Goal: Find specific page/section: Find specific page/section

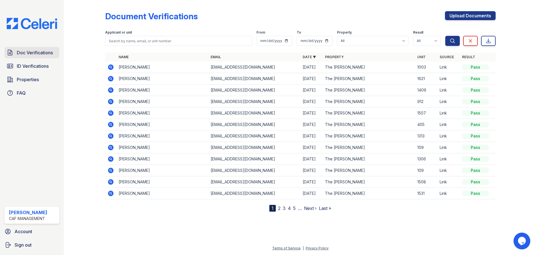
click at [29, 54] on span "Doc Verifications" at bounding box center [35, 52] width 36 height 7
click at [279, 209] on link "2" at bounding box center [279, 208] width 3 height 6
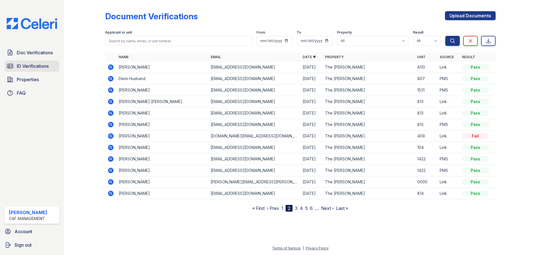
click at [20, 67] on span "ID Verifications" at bounding box center [33, 66] width 32 height 7
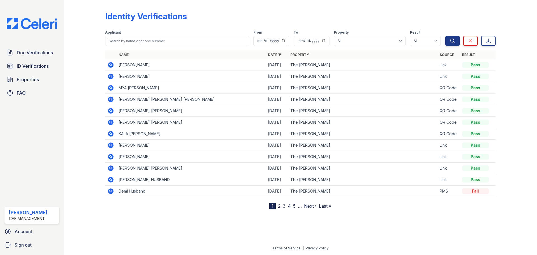
click at [280, 205] on link "2" at bounding box center [279, 206] width 3 height 6
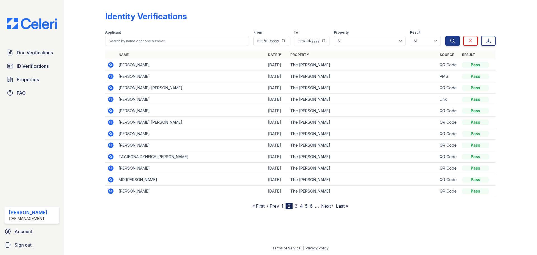
drag, startPoint x: 119, startPoint y: 98, endPoint x: 159, endPoint y: 99, distance: 40.8
click at [159, 99] on td "[PERSON_NAME]" at bounding box center [190, 99] width 149 height 11
copy td "[PERSON_NAME]"
click at [30, 53] on span "Doc Verifications" at bounding box center [35, 52] width 36 height 7
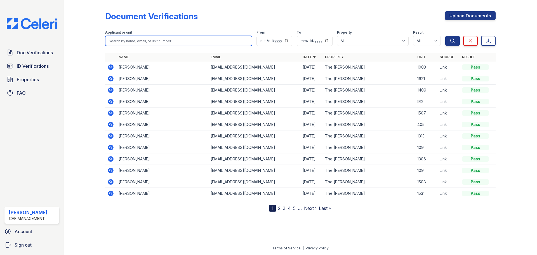
click at [118, 43] on input "search" at bounding box center [178, 41] width 147 height 10
paste input "[PERSON_NAME]"
type input "[PERSON_NAME]"
click at [445, 36] on button "Search" at bounding box center [452, 41] width 15 height 10
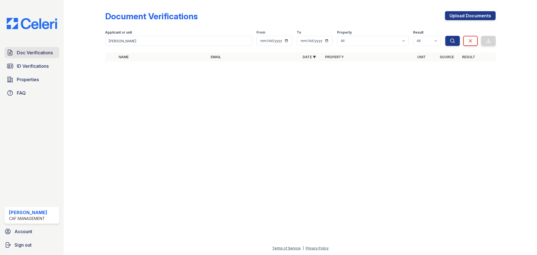
click at [39, 53] on span "Doc Verifications" at bounding box center [35, 52] width 36 height 7
